Goal: Task Accomplishment & Management: Manage account settings

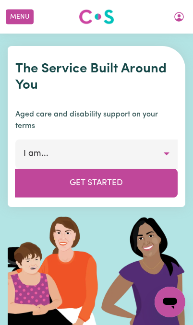
click at [184, 14] on button "My Account" at bounding box center [179, 17] width 20 height 16
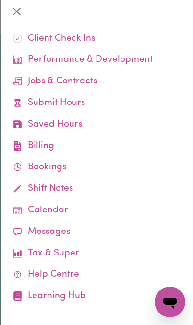
scroll to position [41, 0]
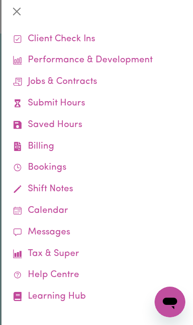
click at [113, 99] on link "Submit Hours" at bounding box center [97, 104] width 176 height 22
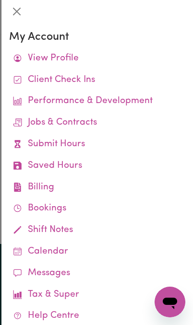
click at [39, 120] on link "Jobs & Contracts" at bounding box center [97, 123] width 176 height 22
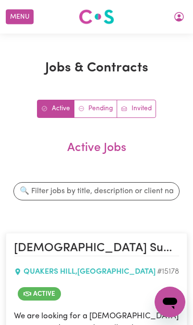
click at [180, 14] on icon "My Account" at bounding box center [178, 16] width 11 height 11
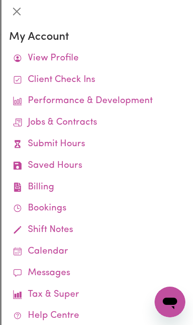
click at [99, 119] on link "Jobs & Contracts" at bounding box center [97, 123] width 176 height 22
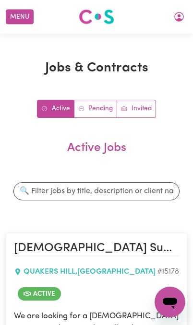
click at [173, 20] on icon "My Account" at bounding box center [178, 16] width 11 height 11
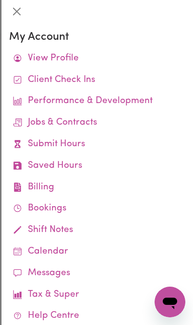
click at [110, 80] on link "Client Check Ins" at bounding box center [97, 80] width 176 height 22
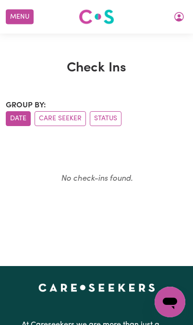
click at [172, 12] on button "My Account" at bounding box center [179, 17] width 20 height 16
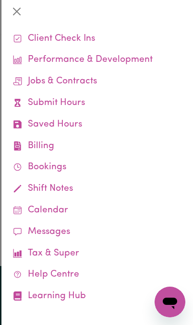
scroll to position [41, 0]
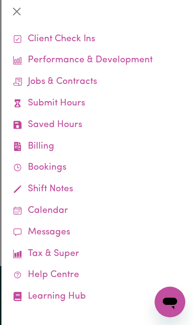
click at [80, 186] on link "Shift Notes" at bounding box center [97, 190] width 176 height 22
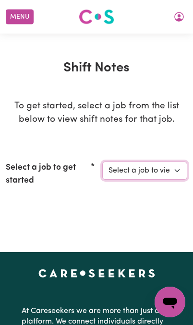
click at [142, 167] on select "Select a job to view shift notes related to it... [[PERSON_NAME]] [DEMOGRAPHIC_…" at bounding box center [144, 170] width 85 height 18
select select "15178"
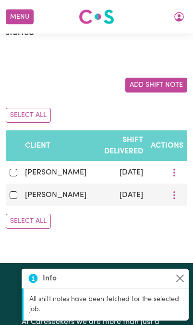
scroll to position [148, 0]
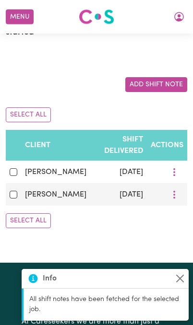
click at [119, 183] on td "[DATE]" at bounding box center [118, 194] width 57 height 23
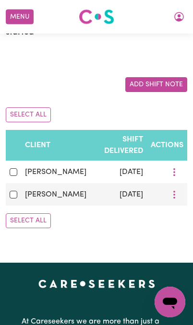
click at [17, 191] on input "checkbox" at bounding box center [14, 195] width 8 height 8
checkbox input "true"
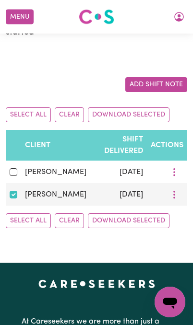
click at [173, 190] on icon "More options" at bounding box center [174, 195] width 10 height 10
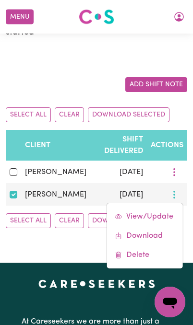
click at [159, 207] on link "View/Update" at bounding box center [145, 216] width 76 height 19
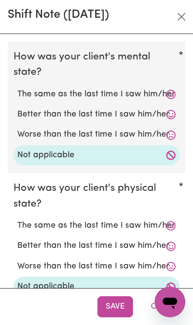
click at [172, 94] on icon at bounding box center [171, 95] width 10 height 10
click at [174, 116] on icon at bounding box center [170, 114] width 9 height 9
click at [170, 113] on icon at bounding box center [171, 115] width 10 height 10
click at [175, 115] on div "Better than the last time I saw him/her" at bounding box center [96, 114] width 166 height 20
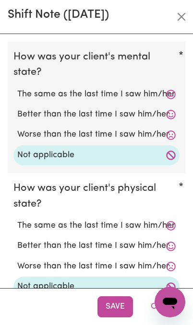
click at [175, 115] on div "Better than the last time I saw him/her" at bounding box center [96, 114] width 166 height 20
click at [172, 119] on label "Better than the last time I saw him/her" at bounding box center [96, 114] width 158 height 12
click at [17, 108] on input "Better than the last time I saw him/her" at bounding box center [17, 108] width 0 height 0
radio input "true"
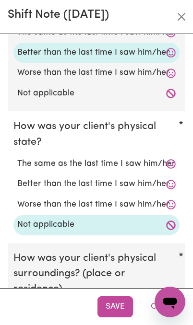
scroll to position [71, 0]
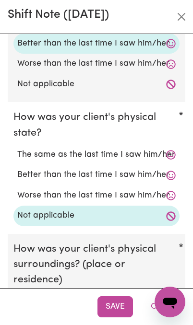
click at [161, 177] on label "Better than the last time I saw him/her" at bounding box center [96, 175] width 158 height 12
click at [17, 169] on input "Better than the last time I saw him/her" at bounding box center [17, 168] width 0 height 0
radio input "true"
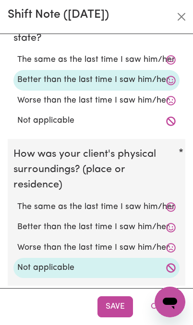
scroll to position [178, 0]
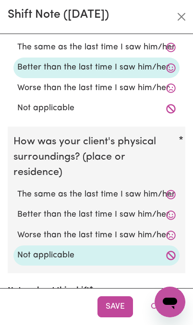
click at [144, 214] on label "Better than the last time I saw him/her" at bounding box center [96, 214] width 158 height 12
click at [17, 208] on input "Better than the last time I saw him/her" at bounding box center [17, 208] width 0 height 0
radio input "true"
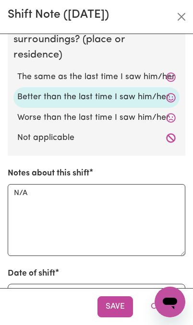
scroll to position [298, 0]
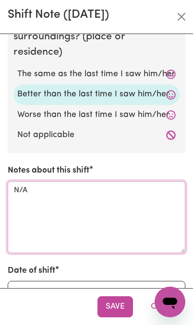
click at [53, 194] on textarea "N/A" at bounding box center [96, 217] width 177 height 72
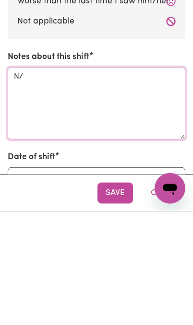
type textarea "N"
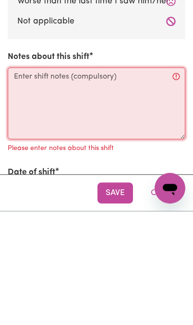
scroll to position [262, 0]
click at [36, 181] on textarea "Notes about this shift" at bounding box center [96, 217] width 177 height 72
paste textarea "Loremi Dolorsitamet • Conse: Adip el sed doeiusm tempo incididu utl et dolo. Ma…"
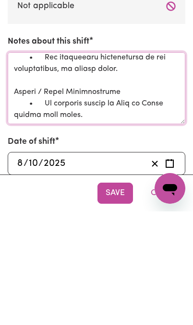
scroll to position [375, 0]
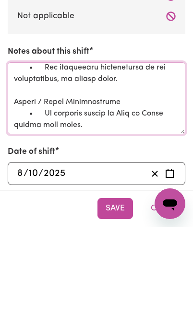
type textarea "Loremi Dolorsitamet • Conse: Adip el sed doeiusm tempo incididu utl et dolo. Ma…"
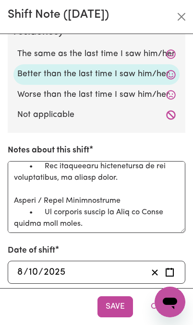
scroll to position [858, 0]
click at [114, 303] on button "Save" at bounding box center [114, 306] width 35 height 21
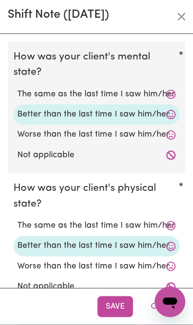
scroll to position [0, 0]
click at [116, 315] on button "Save" at bounding box center [114, 306] width 35 height 21
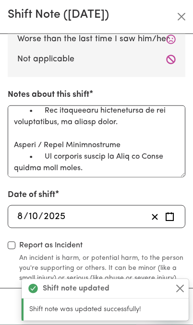
click at [177, 285] on button "Close" at bounding box center [179, 288] width 11 height 11
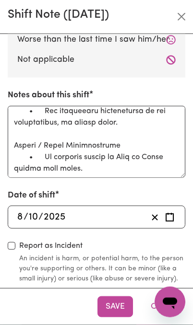
scroll to position [318, 0]
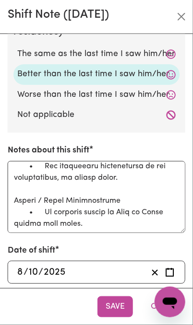
click at [184, 15] on button "Close" at bounding box center [180, 16] width 15 height 15
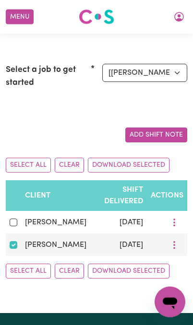
scroll to position [98, 0]
click at [16, 241] on input "checkbox" at bounding box center [14, 245] width 8 height 8
checkbox input "false"
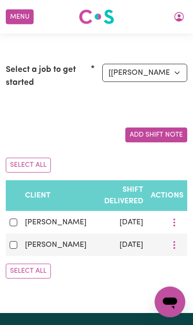
click at [173, 247] on circle "More options" at bounding box center [174, 248] width 2 height 2
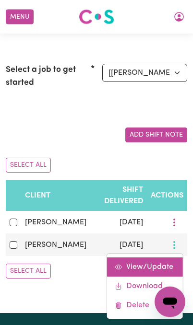
click at [152, 257] on link "View/Update" at bounding box center [145, 266] width 76 height 19
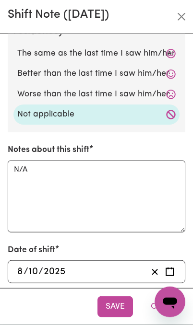
scroll to position [318, 0]
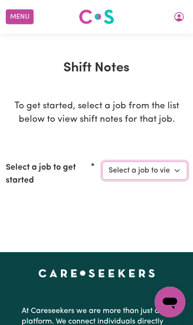
click at [146, 174] on select "Select a job to view shift notes related to it... [[PERSON_NAME]] [DEMOGRAPHIC_…" at bounding box center [144, 170] width 85 height 18
select select "15178"
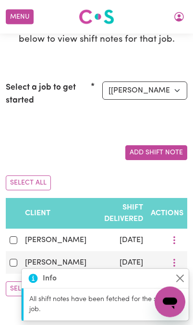
scroll to position [80, 0]
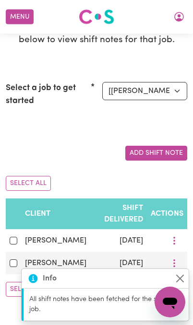
click at [172, 258] on icon "More options" at bounding box center [174, 263] width 10 height 10
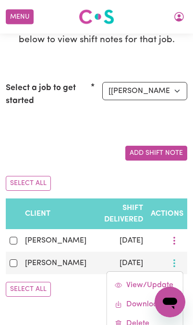
click at [161, 281] on span "View/Update" at bounding box center [149, 285] width 47 height 8
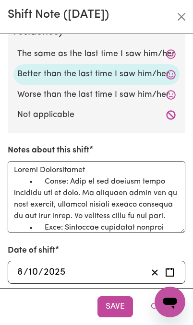
scroll to position [0, 0]
click at [175, 13] on button "Close" at bounding box center [180, 16] width 15 height 15
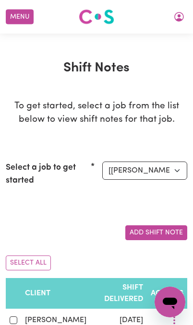
click at [171, 18] on button "My Account" at bounding box center [179, 17] width 20 height 16
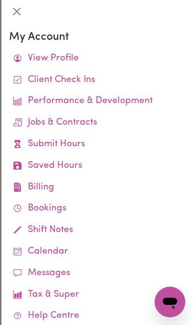
scroll to position [24, 0]
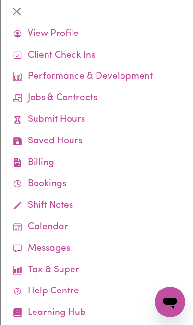
click at [40, 224] on link "Calendar" at bounding box center [97, 227] width 176 height 22
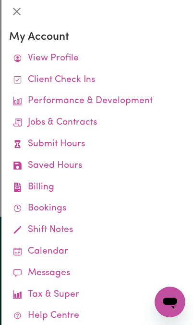
click at [70, 205] on link "Bookings" at bounding box center [97, 209] width 176 height 22
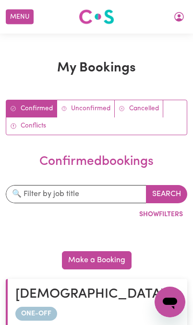
click at [94, 107] on link "Unconfirmed" at bounding box center [86, 108] width 58 height 17
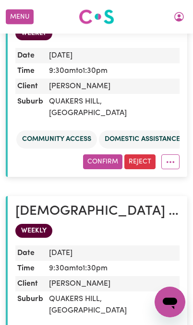
scroll to position [278, 0]
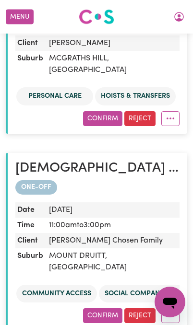
scroll to position [718, 0]
